Goal: Task Accomplishment & Management: Complete application form

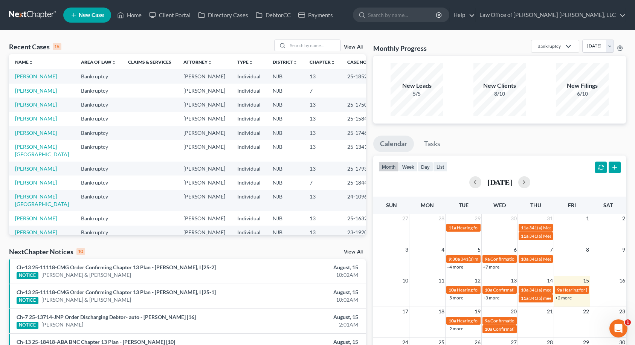
click at [82, 15] on span "New Case" at bounding box center [91, 15] width 25 height 6
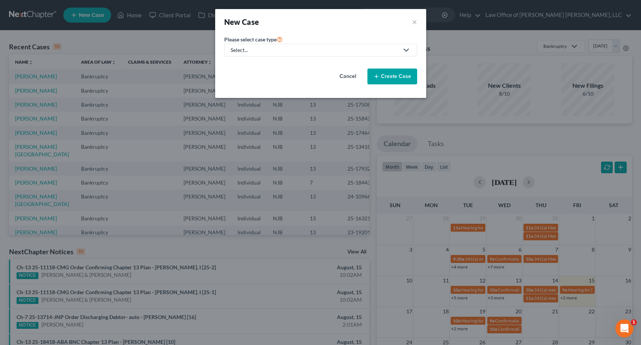
click at [303, 47] on div "Select..." at bounding box center [315, 50] width 168 height 8
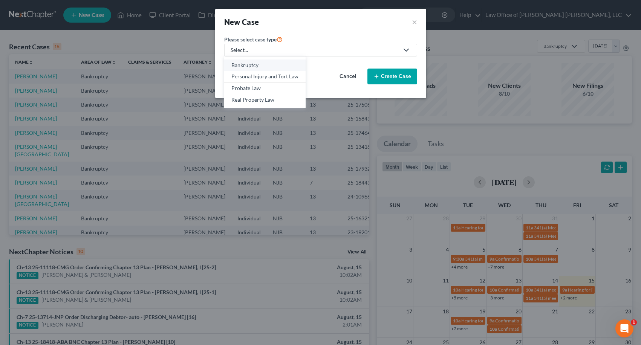
click at [256, 64] on div "Bankruptcy" at bounding box center [264, 65] width 67 height 8
select select "51"
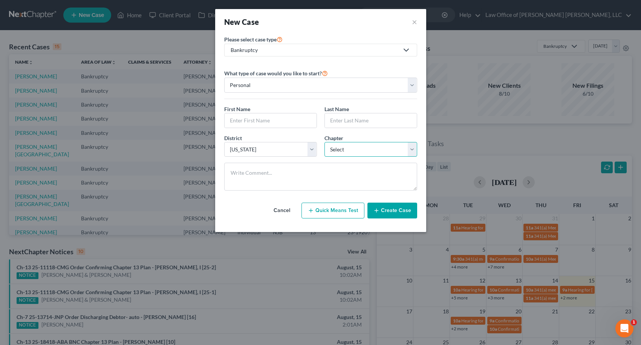
click at [334, 151] on select "Select 7 11 12 13" at bounding box center [371, 149] width 93 height 15
select select "0"
click at [325, 142] on select "Select 7 11 12 13" at bounding box center [371, 149] width 93 height 15
click at [269, 121] on input "text" at bounding box center [271, 120] width 92 height 14
type input "[PERSON_NAME]"
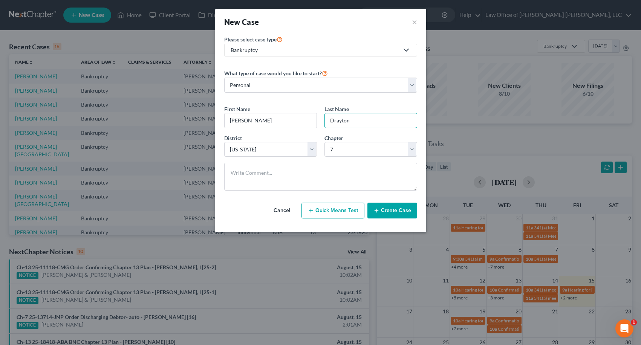
type input "Drayton"
click at [400, 210] on button "Create Case" at bounding box center [393, 211] width 50 height 16
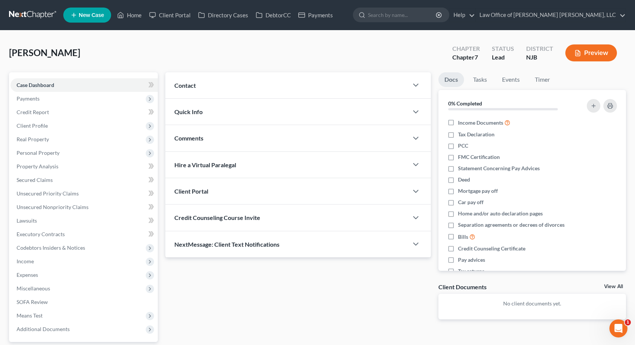
click at [243, 93] on div "Contact" at bounding box center [286, 85] width 243 height 26
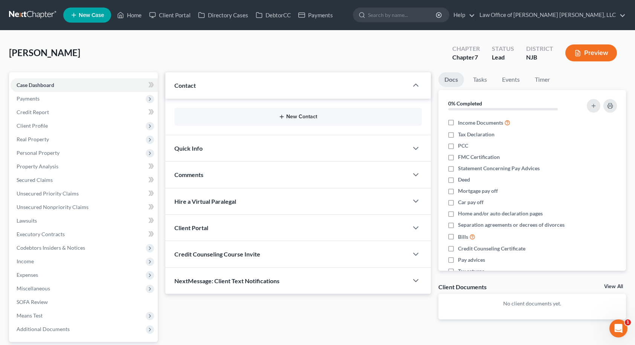
click at [300, 117] on button "New Contact" at bounding box center [299, 117] width 236 height 6
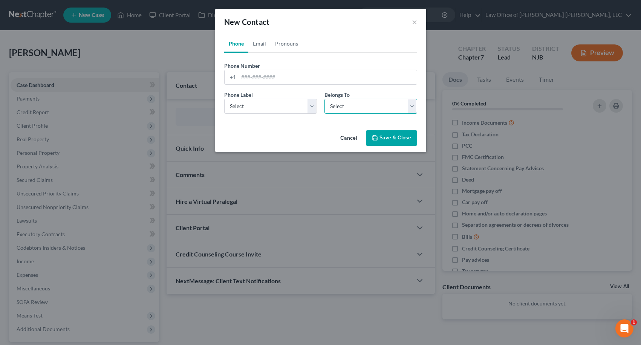
click at [331, 110] on select "Select Client Other" at bounding box center [371, 106] width 93 height 15
select select "0"
click at [325, 99] on select "Select Client Other" at bounding box center [371, 106] width 93 height 15
click at [288, 107] on select "Select Mobile Home Work Other" at bounding box center [270, 106] width 93 height 15
select select "0"
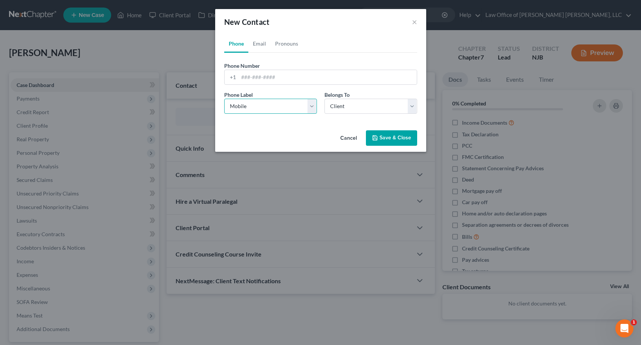
click at [224, 99] on select "Select Mobile Home Work Other" at bounding box center [270, 106] width 93 height 15
click at [281, 45] on link "Pronouns" at bounding box center [287, 44] width 32 height 18
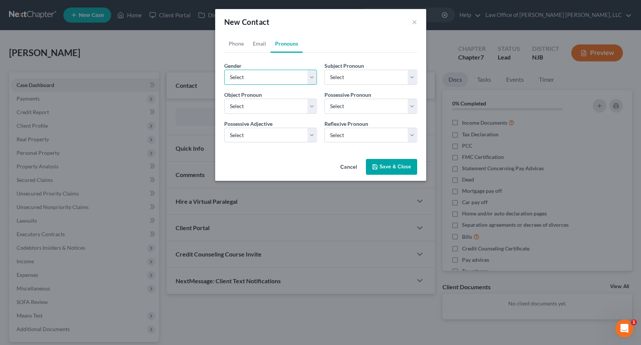
click at [288, 75] on select "Select [DEMOGRAPHIC_DATA] [DEMOGRAPHIC_DATA] [DEMOGRAPHIC_DATA] More Than One P…" at bounding box center [270, 77] width 93 height 15
select select "1"
click at [224, 70] on select "Select [DEMOGRAPHIC_DATA] [DEMOGRAPHIC_DATA] [DEMOGRAPHIC_DATA] More Than One P…" at bounding box center [270, 77] width 93 height 15
select select "1"
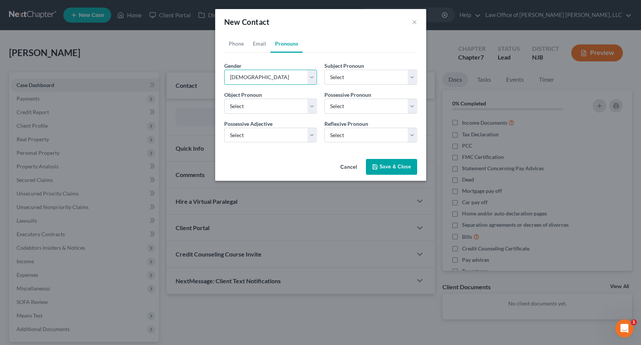
select select "1"
click at [240, 44] on link "Phone" at bounding box center [236, 44] width 24 height 18
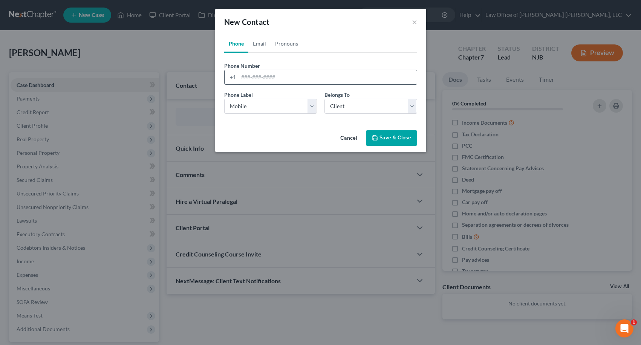
click at [247, 77] on input "tel" at bounding box center [328, 77] width 178 height 14
type input "8564546281"
click at [263, 42] on link "Email" at bounding box center [259, 44] width 22 height 18
click at [274, 109] on select "Select Home Work Other" at bounding box center [270, 106] width 93 height 15
select select "0"
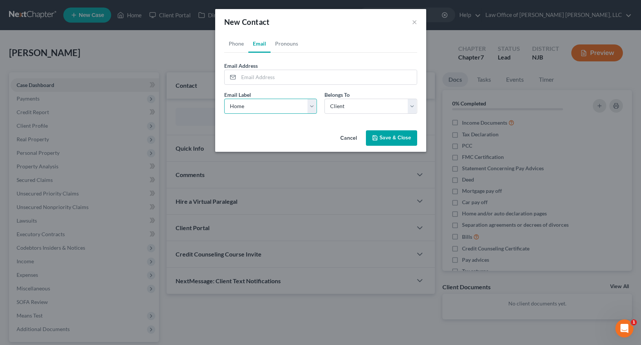
click at [224, 99] on select "Select Home Work Other" at bounding box center [270, 106] width 93 height 15
click at [261, 81] on input "email" at bounding box center [328, 77] width 178 height 14
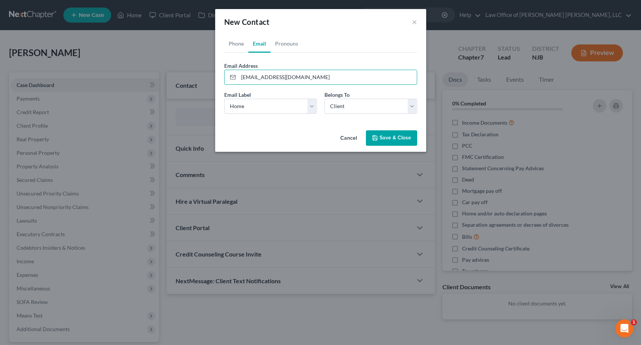
type input "[EMAIL_ADDRESS][DOMAIN_NAME]"
click at [383, 139] on button "Save & Close" at bounding box center [391, 138] width 51 height 16
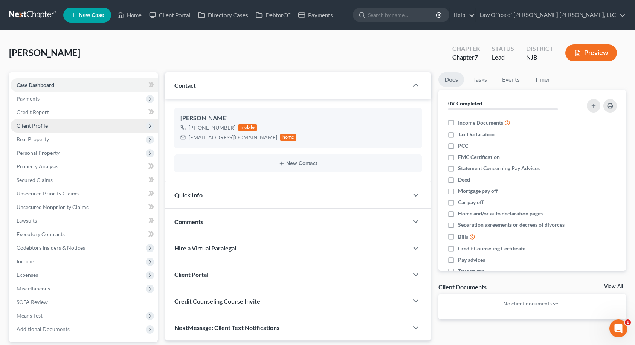
click at [70, 129] on span "Client Profile" at bounding box center [84, 126] width 147 height 14
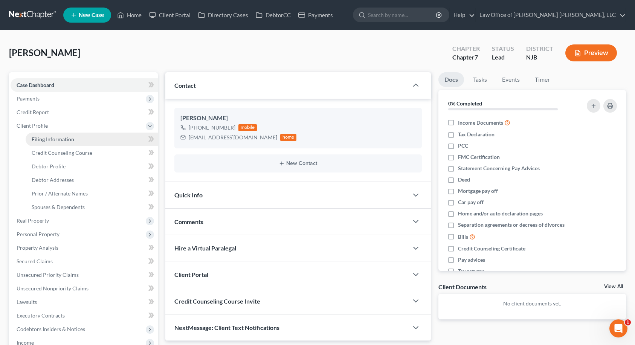
click at [70, 139] on span "Filing Information" at bounding box center [53, 139] width 43 height 6
select select "1"
select select "0"
select select "51"
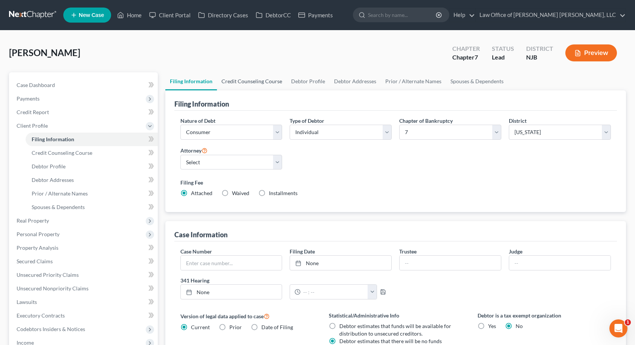
click at [261, 82] on link "Credit Counseling Course" at bounding box center [252, 81] width 70 height 18
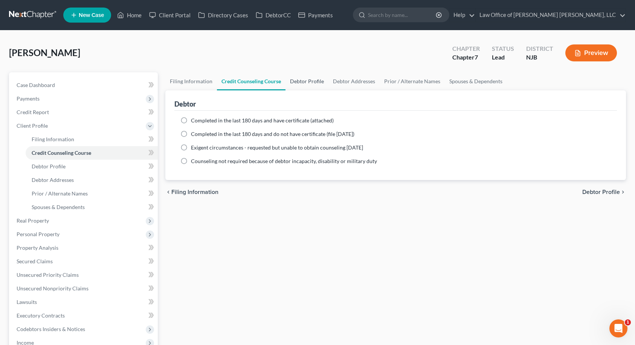
click at [296, 82] on link "Debtor Profile" at bounding box center [307, 81] width 43 height 18
select select "0"
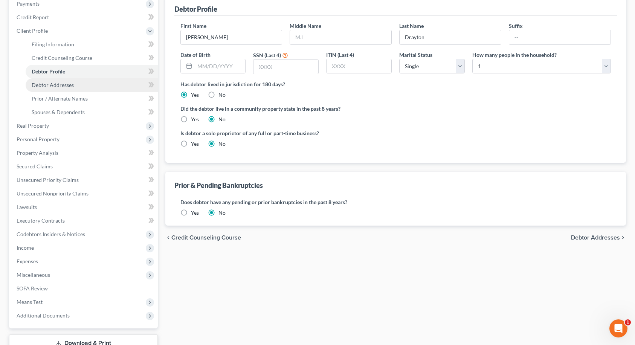
scroll to position [113, 0]
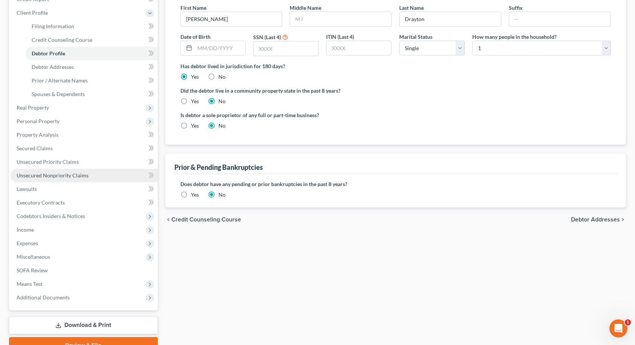
click at [41, 172] on link "Unsecured Nonpriority Claims" at bounding box center [84, 176] width 147 height 14
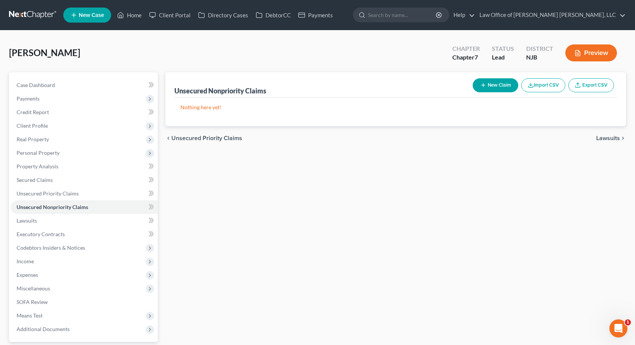
click at [496, 81] on button "New Claim" at bounding box center [496, 85] width 46 height 14
select select "0"
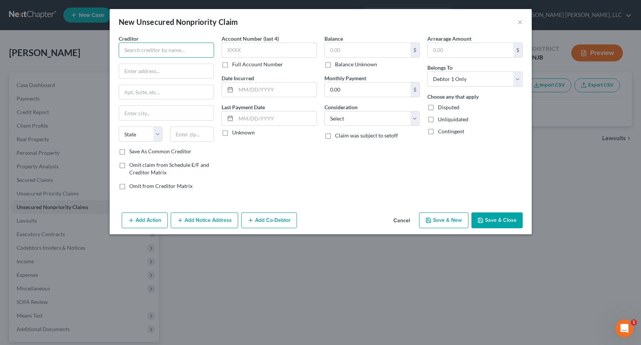
click at [181, 54] on input "text" at bounding box center [166, 50] width 95 height 15
type input "Center for Primary Care"
type input "PO Box 2510"
type input "30809"
type input "[PERSON_NAME]"
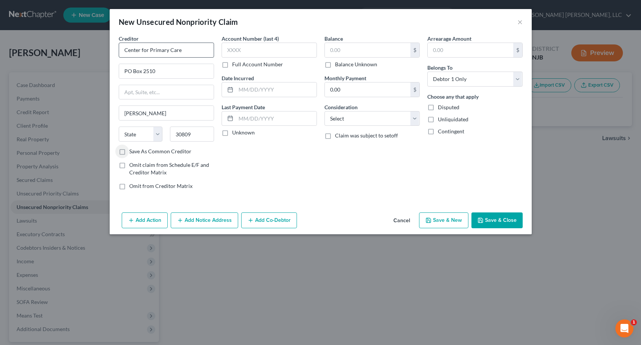
select select "10"
click at [246, 46] on input "text" at bounding box center [269, 50] width 95 height 15
type input "7390"
click at [340, 51] on input "text" at bounding box center [368, 50] width 86 height 14
type input "255.00"
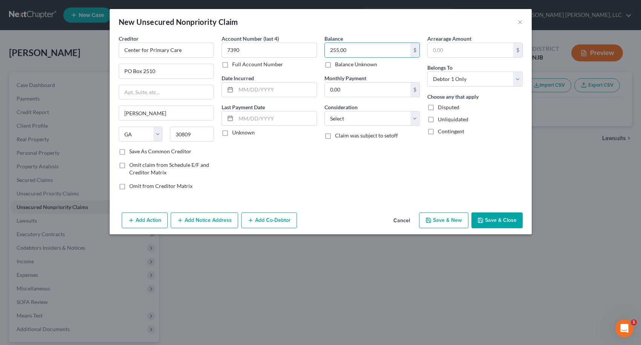
click at [454, 218] on button "Save & New" at bounding box center [443, 221] width 49 height 16
select select "0"
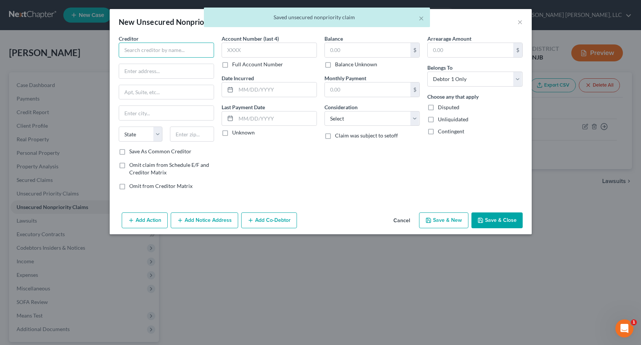
click at [200, 53] on input "text" at bounding box center [166, 50] width 95 height 15
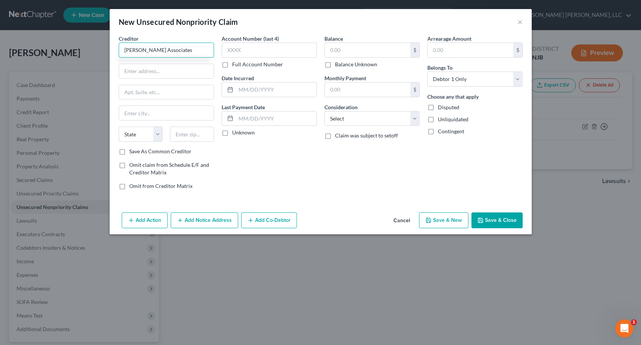
type input "[PERSON_NAME] Associates"
type input "PO Box 279"
type input "30091"
type input "Norcross"
select select "10"
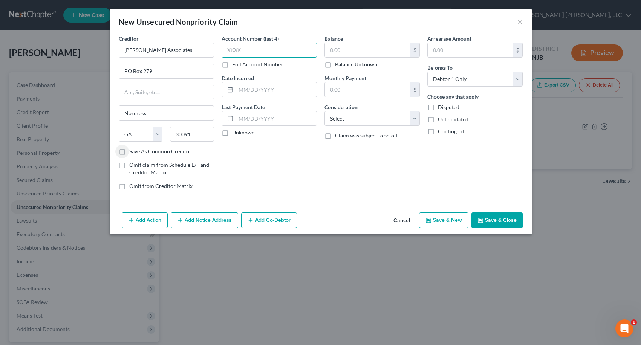
click at [239, 46] on input "text" at bounding box center [269, 50] width 95 height 15
type input "5210"
click at [357, 47] on input "text" at bounding box center [368, 50] width 86 height 14
type input "370.20"
click at [495, 217] on button "Save & Close" at bounding box center [497, 221] width 51 height 16
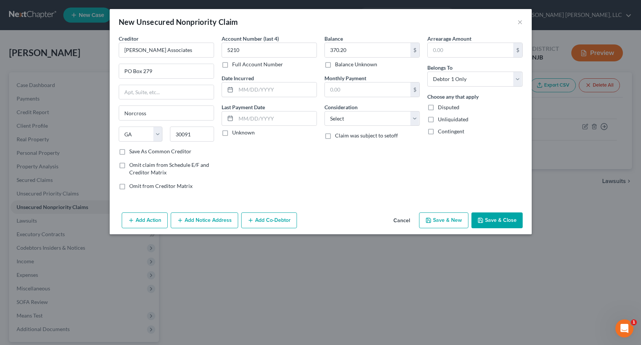
type input "0.00"
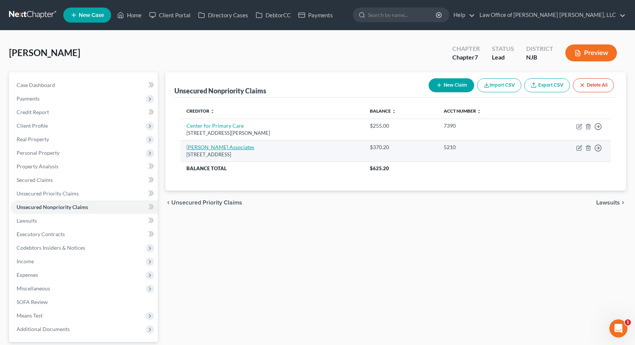
click at [204, 149] on link "[PERSON_NAME] Associates" at bounding box center [221, 147] width 68 height 6
select select "10"
select select "0"
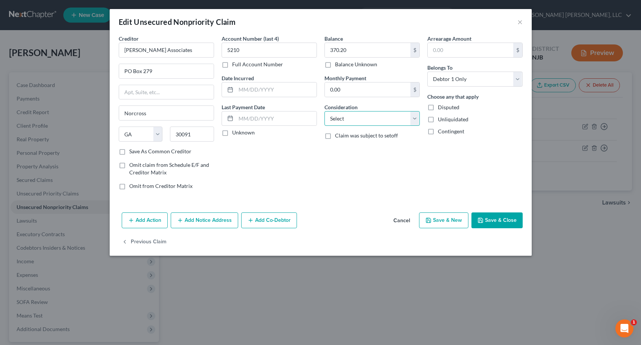
click at [340, 119] on select "Select Cable / Satellite Services Collection Agency Credit Card Debt Debt Couns…" at bounding box center [372, 118] width 95 height 15
select select "14"
click at [325, 111] on select "Select Cable / Satellite Services Collection Agency Credit Card Debt Debt Couns…" at bounding box center [372, 118] width 95 height 15
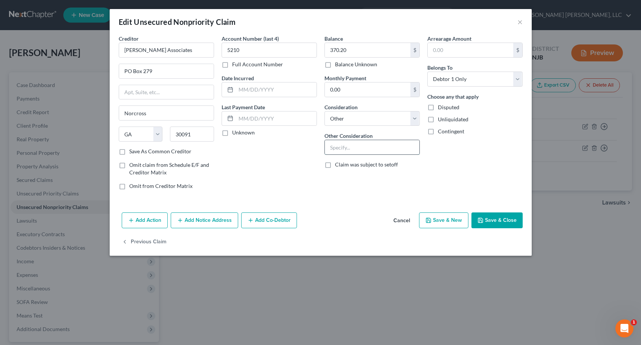
click at [341, 149] on input "text" at bounding box center [372, 147] width 95 height 14
type input "Collection for Piedmont Anesthesia"
click at [512, 221] on button "Save & Close" at bounding box center [497, 221] width 51 height 16
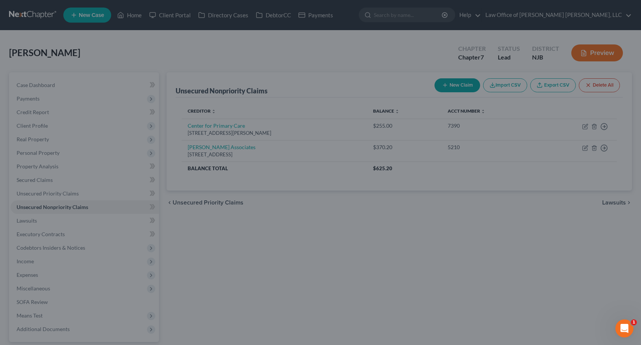
type input "0"
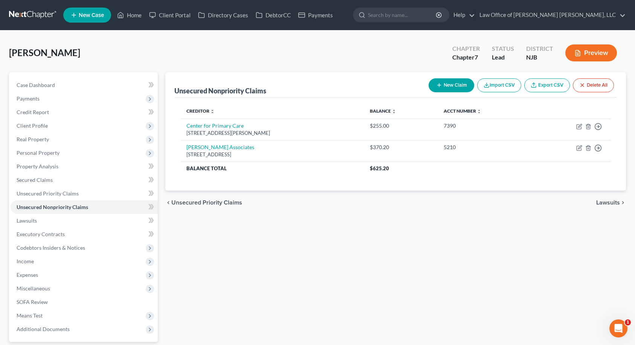
click at [446, 82] on button "New Claim" at bounding box center [452, 85] width 46 height 14
select select "0"
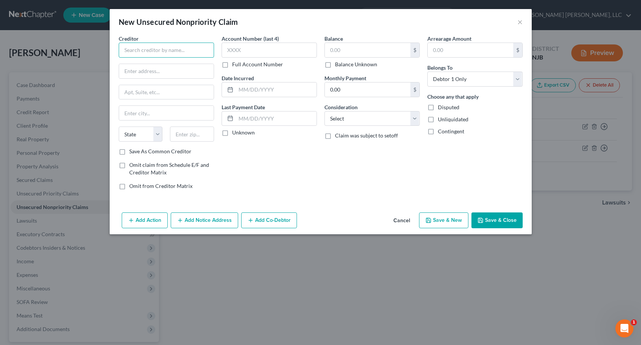
click at [205, 51] on input "text" at bounding box center [166, 50] width 95 height 15
type input "[PERSON_NAME]"
type input "H"
click at [205, 51] on input "[PERSON_NAME]" at bounding box center [166, 50] width 95 height 15
type input "[PERSON_NAME] MD PC"
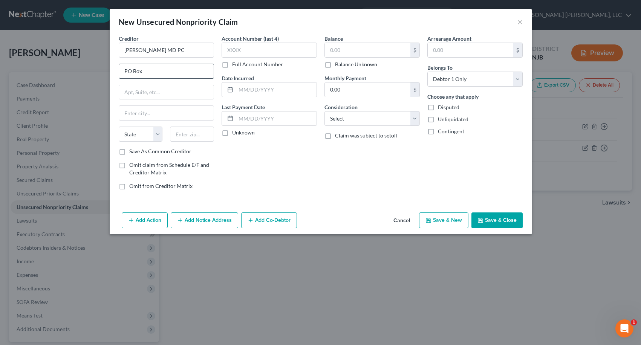
click at [178, 75] on input "PO Box" at bounding box center [166, 71] width 95 height 14
type input "Attn #19425X"
type input "PO Box 14000"
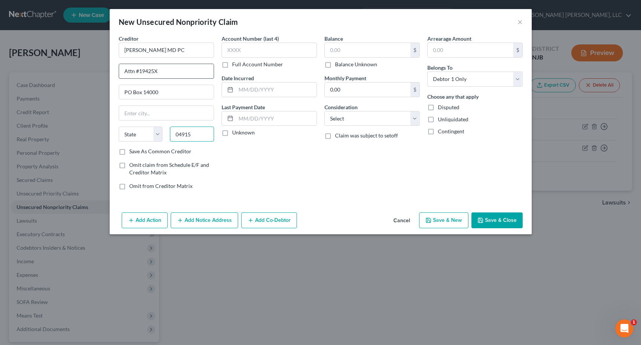
type input "04915"
type input "[GEOGRAPHIC_DATA]"
select select "20"
click at [232, 53] on input "text" at bounding box center [269, 50] width 95 height 15
type input "3941"
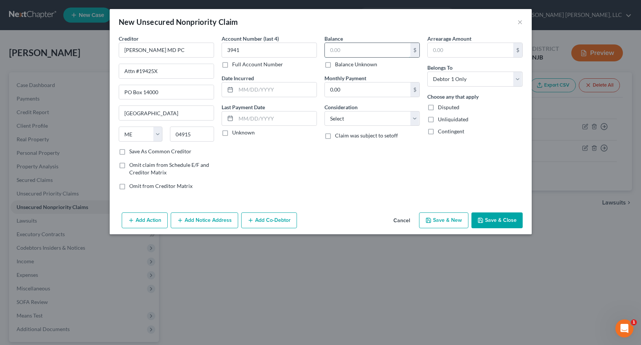
click at [345, 54] on input "text" at bounding box center [368, 50] width 86 height 14
type input "3,650.00"
click at [484, 219] on icon "button" at bounding box center [481, 220] width 6 height 6
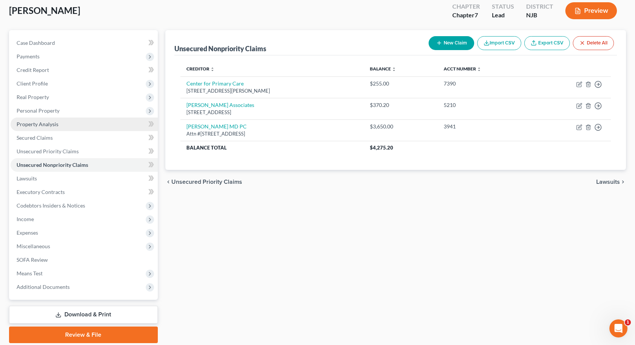
scroll to position [69, 0]
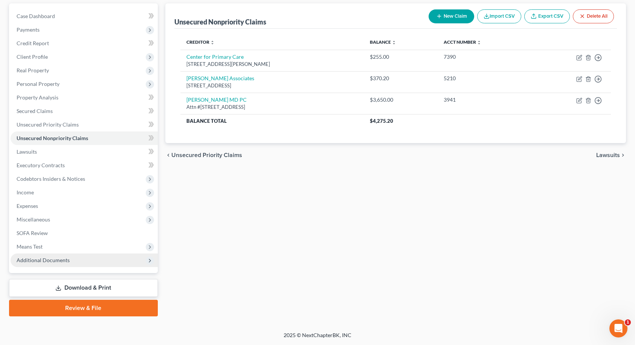
click at [62, 258] on span "Additional Documents" at bounding box center [43, 260] width 53 height 6
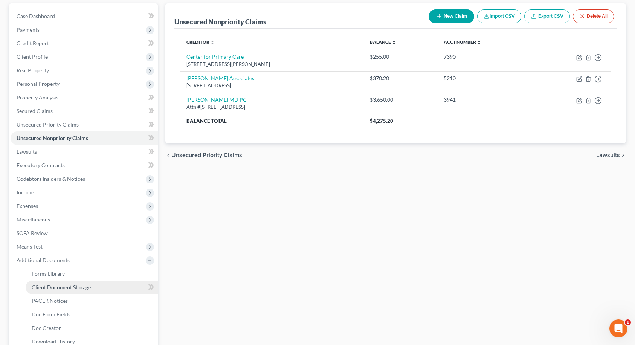
click at [60, 290] on span "Client Document Storage" at bounding box center [61, 287] width 59 height 6
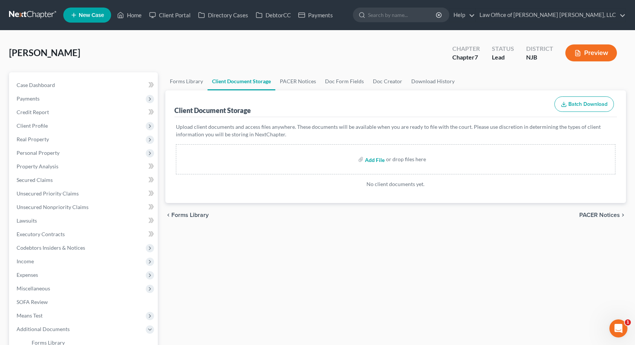
click at [375, 162] on input "file" at bounding box center [374, 160] width 18 height 14
type input "C:\fakepath\Drayton_Chrystal_Zelle [DATE].pdf"
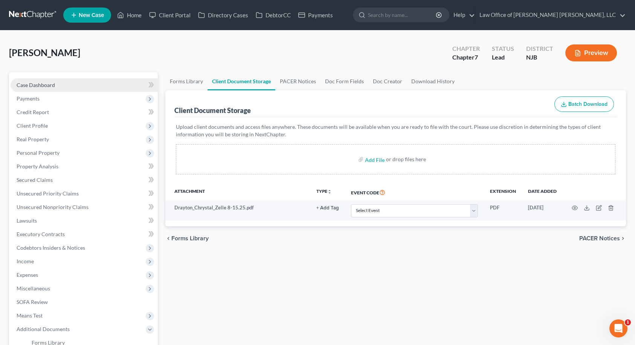
click at [71, 86] on link "Case Dashboard" at bounding box center [84, 85] width 147 height 14
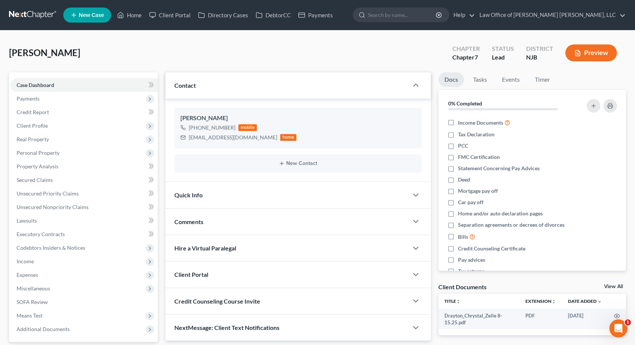
click at [238, 193] on div "Quick Info" at bounding box center [286, 195] width 243 height 26
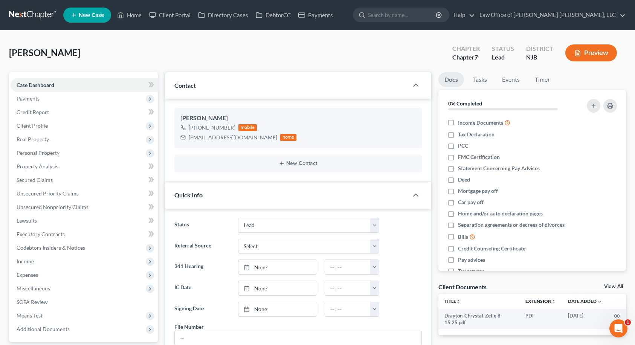
click at [239, 193] on div "Quick Info" at bounding box center [286, 195] width 243 height 26
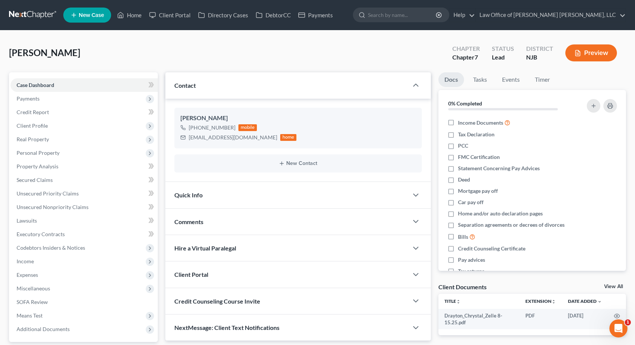
click at [216, 225] on div "Comments" at bounding box center [286, 222] width 243 height 26
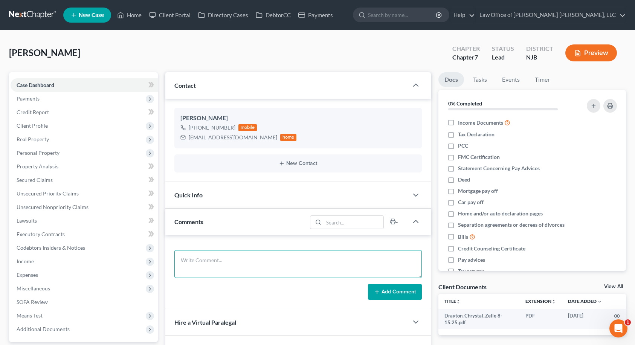
click at [218, 255] on textarea at bounding box center [299, 264] width 248 height 28
type textarea "Client paid $700.00 [DATE]. She paid $200 via Zelle and $500 via CashApp. Balan…"
click at [393, 296] on button "Add Comment" at bounding box center [395, 292] width 54 height 16
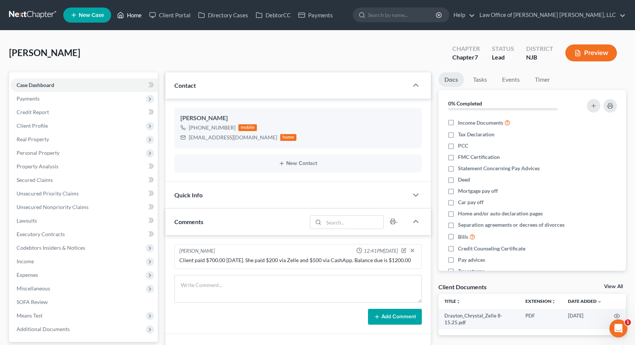
click at [132, 15] on link "Home" at bounding box center [129, 15] width 32 height 14
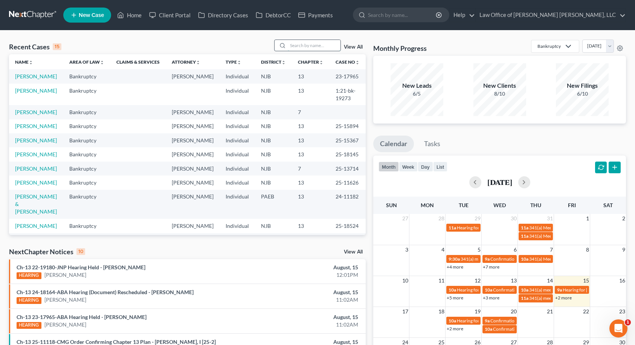
click at [305, 47] on input "search" at bounding box center [314, 45] width 53 height 11
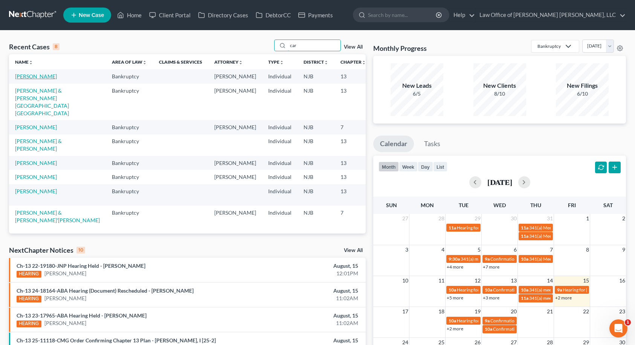
type input "car"
click at [35, 76] on link "[PERSON_NAME]" at bounding box center [36, 76] width 42 height 6
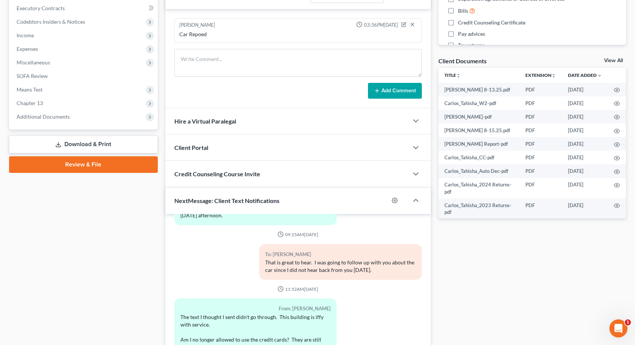
scroll to position [292, 0]
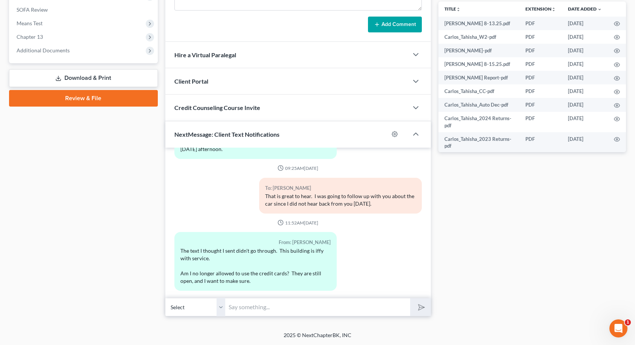
click at [270, 305] on input "text" at bounding box center [318, 307] width 185 height 18
type input "That is correct. You can no longer use the credit cards"
click at [410, 299] on button "submit" at bounding box center [420, 308] width 21 height 18
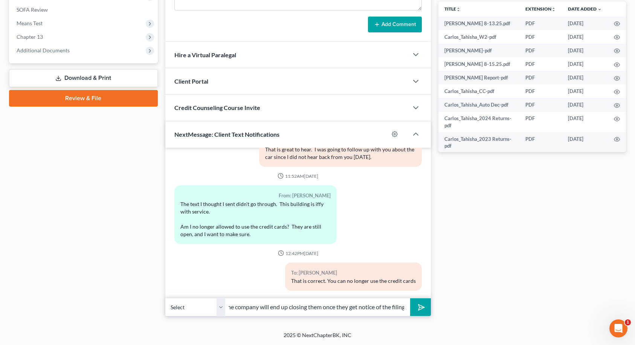
scroll to position [0, 8]
type input "The company will end up closing them once they get notice of the filing"
click at [410, 299] on button "submit" at bounding box center [420, 308] width 21 height 18
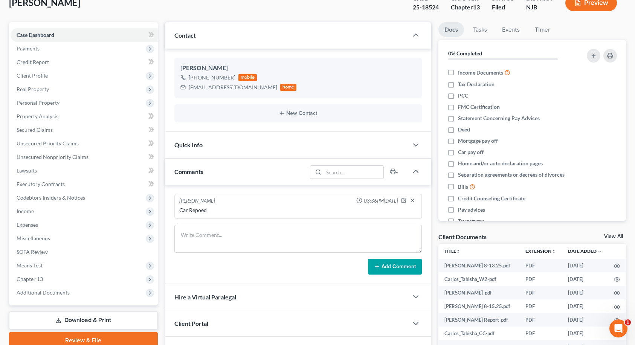
scroll to position [0, 0]
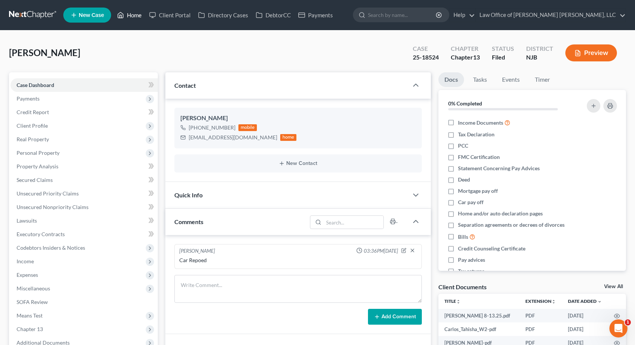
click at [129, 20] on link "Home" at bounding box center [129, 15] width 32 height 14
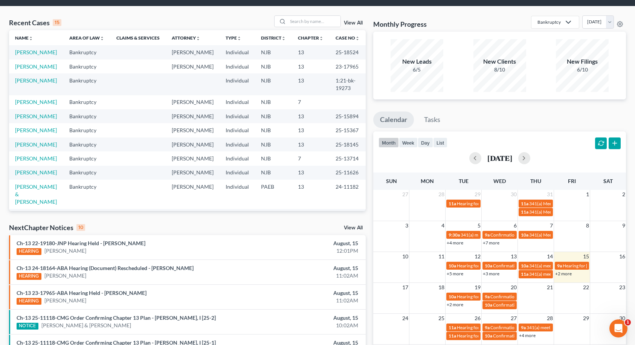
scroll to position [38, 0]
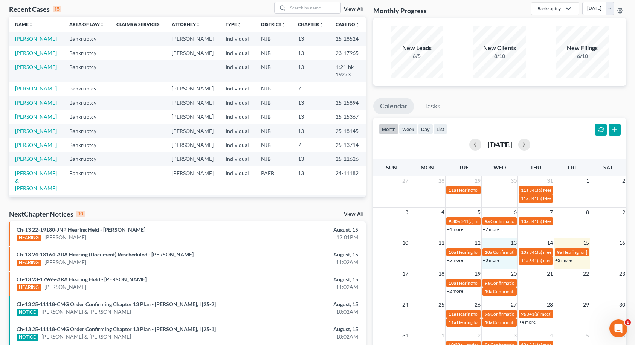
click at [492, 244] on td "13" at bounding box center [500, 242] width 36 height 9
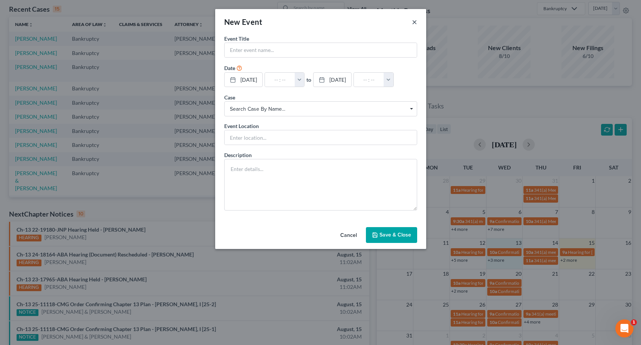
click at [413, 23] on button "×" at bounding box center [414, 21] width 5 height 9
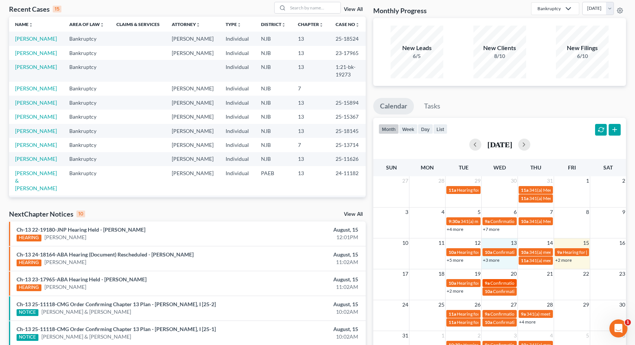
click at [496, 281] on span "Confirmation hearing for [PERSON_NAME]" at bounding box center [534, 283] width 86 height 6
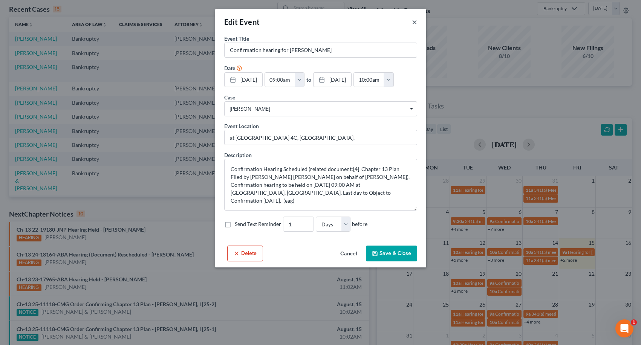
click at [415, 23] on button "×" at bounding box center [414, 21] width 5 height 9
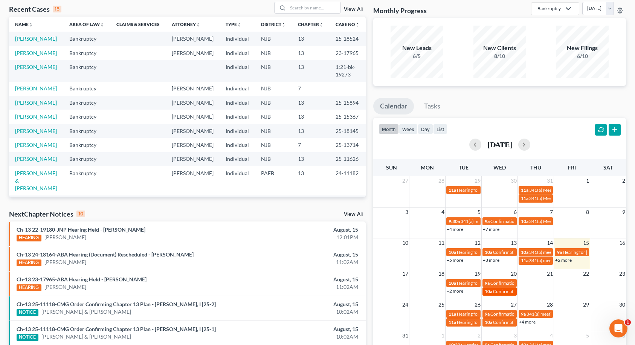
click at [506, 289] on span "Confirmation hearing for [PERSON_NAME] & [PERSON_NAME]" at bounding box center [556, 292] width 126 height 6
select select "Days"
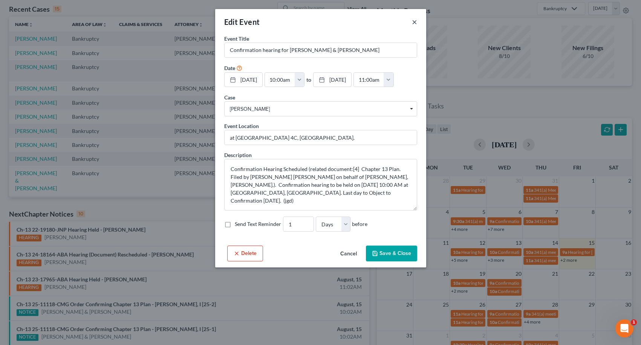
click at [414, 23] on button "×" at bounding box center [414, 21] width 5 height 9
